Goal: Transaction & Acquisition: Purchase product/service

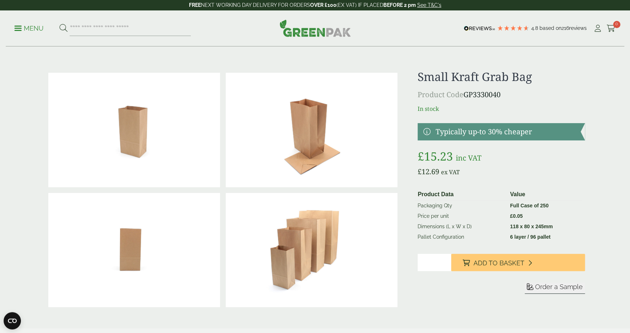
click at [29, 29] on p "Menu" at bounding box center [28, 28] width 29 height 9
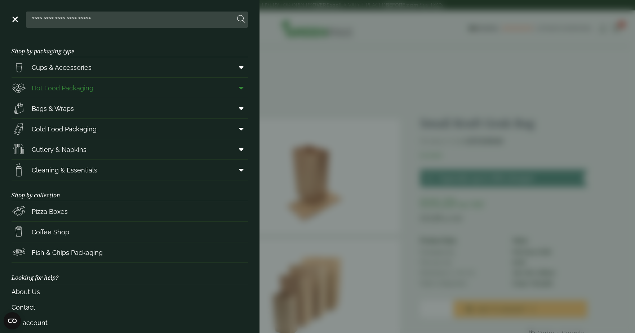
click at [239, 89] on icon at bounding box center [241, 87] width 5 height 7
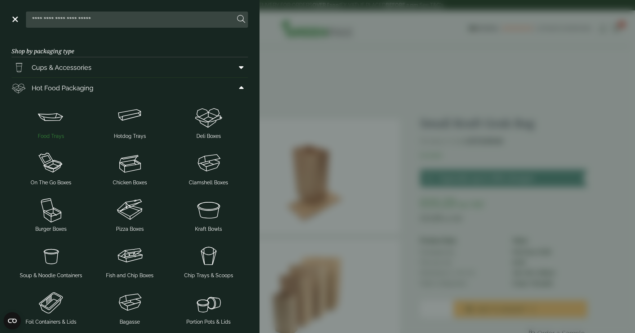
click at [51, 120] on img at bounding box center [50, 116] width 73 height 29
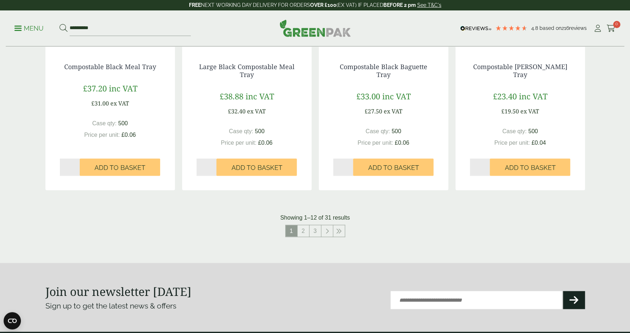
scroll to position [541, 0]
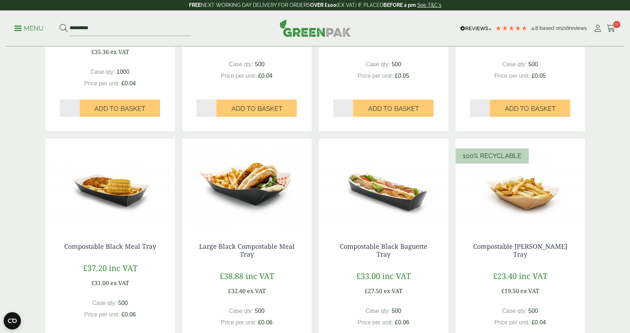
click at [235, 195] on img at bounding box center [246, 183] width 129 height 90
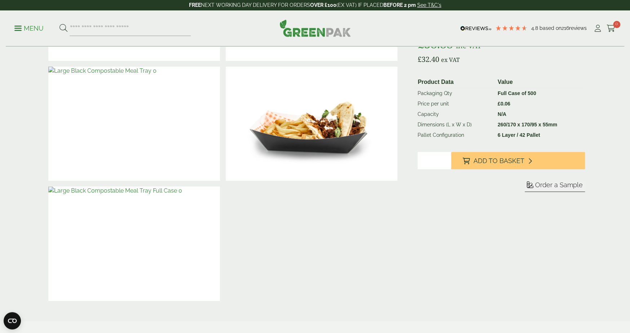
scroll to position [108, 0]
